Goal: Task Accomplishment & Management: Manage account settings

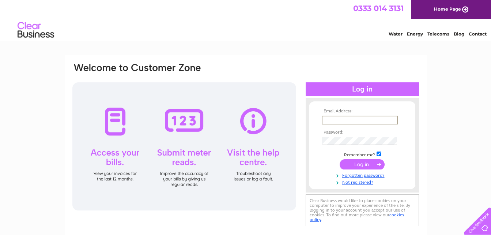
click at [344, 118] on input "text" at bounding box center [360, 120] width 76 height 9
type input "[EMAIL_ADDRESS][DOMAIN_NAME]"
click at [364, 166] on input "submit" at bounding box center [362, 164] width 45 height 10
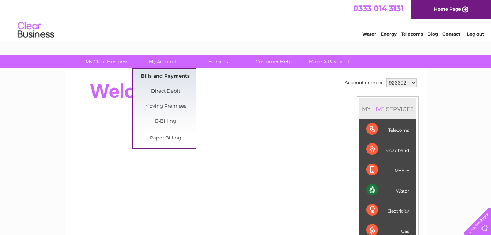
click at [162, 74] on link "Bills and Payments" at bounding box center [165, 76] width 60 height 15
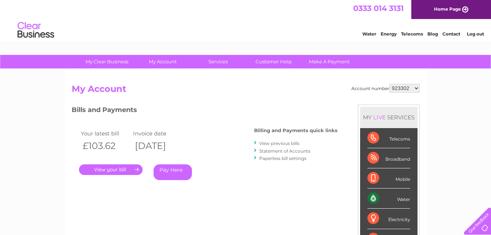
click at [123, 170] on link "." at bounding box center [111, 169] width 64 height 11
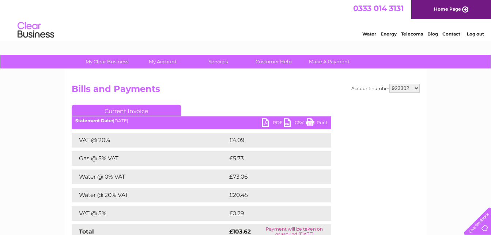
click at [265, 122] on link "PDF" at bounding box center [273, 123] width 22 height 11
click at [475, 34] on link "Log out" at bounding box center [475, 33] width 17 height 5
